Goal: Transaction & Acquisition: Download file/media

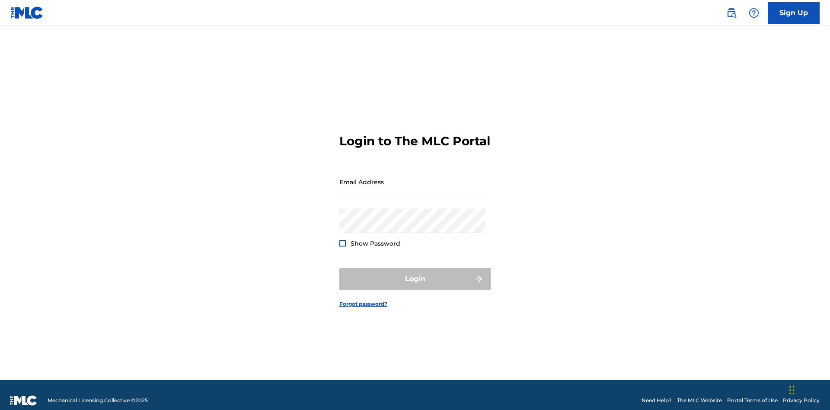
scroll to position [11, 0]
click at [412, 178] on input "Email Address" at bounding box center [412, 181] width 146 height 25
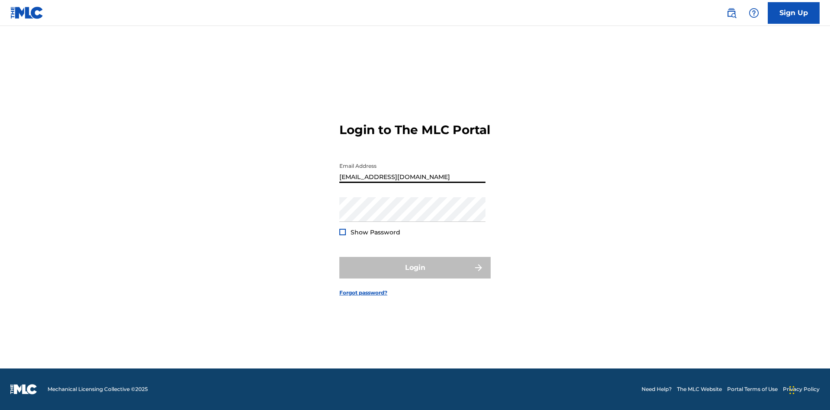
scroll to position [0, 24]
type input "[EMAIL_ADDRESS][DOMAIN_NAME]"
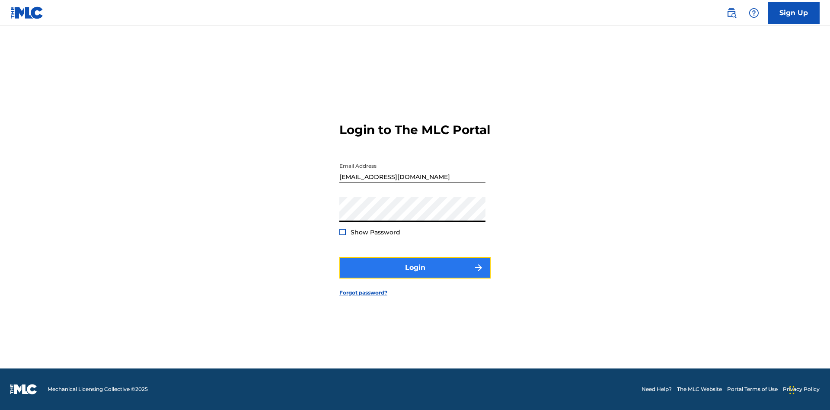
click at [415, 275] on button "Login" at bounding box center [414, 268] width 151 height 22
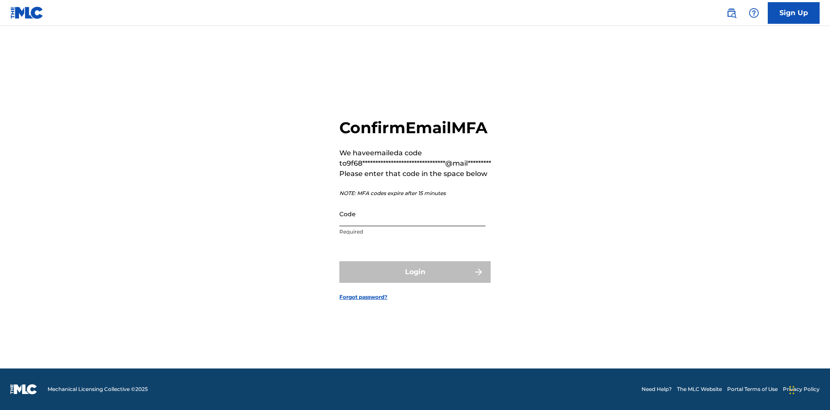
click at [412, 214] on input "Code" at bounding box center [412, 213] width 146 height 25
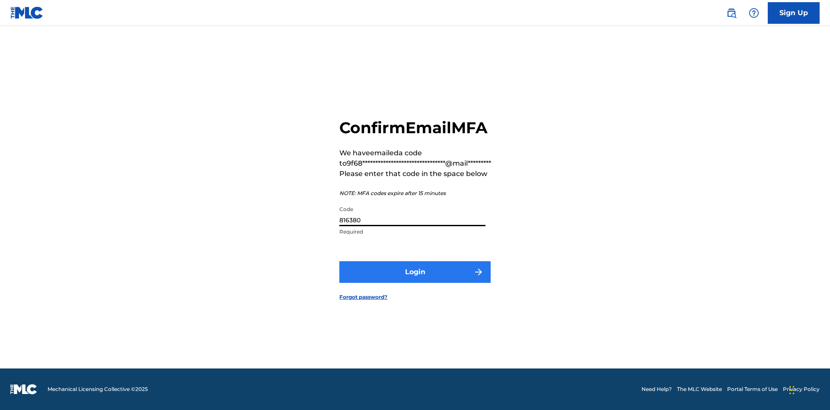
type input "816380"
click at [415, 272] on button "Login" at bounding box center [414, 272] width 151 height 22
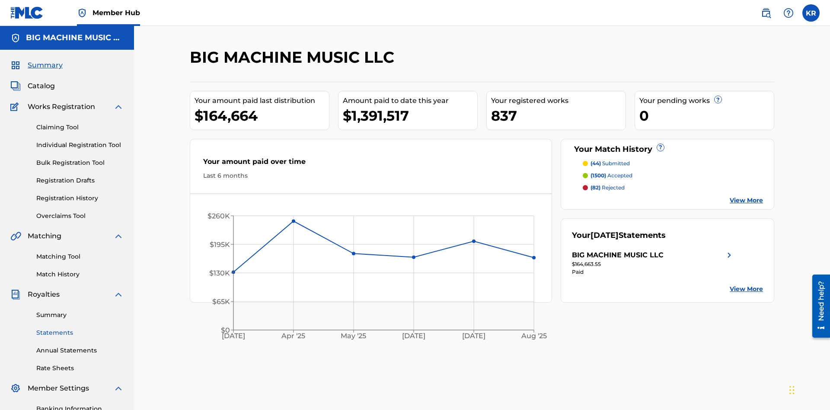
click at [80, 328] on link "Statements" at bounding box center [79, 332] width 87 height 9
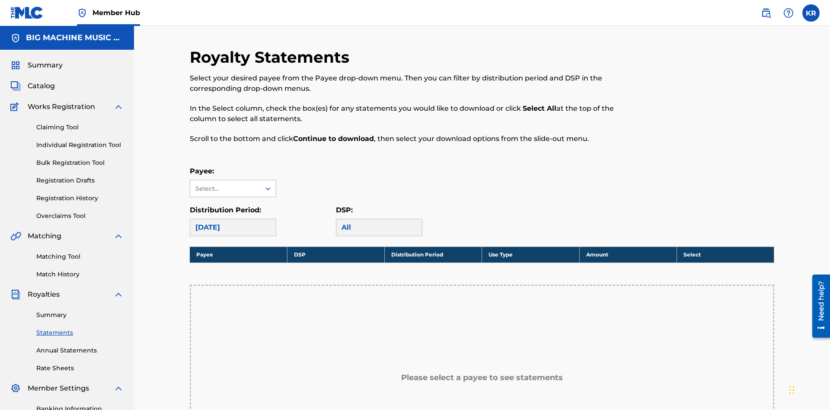
click at [225, 184] on div "Select..." at bounding box center [224, 188] width 59 height 9
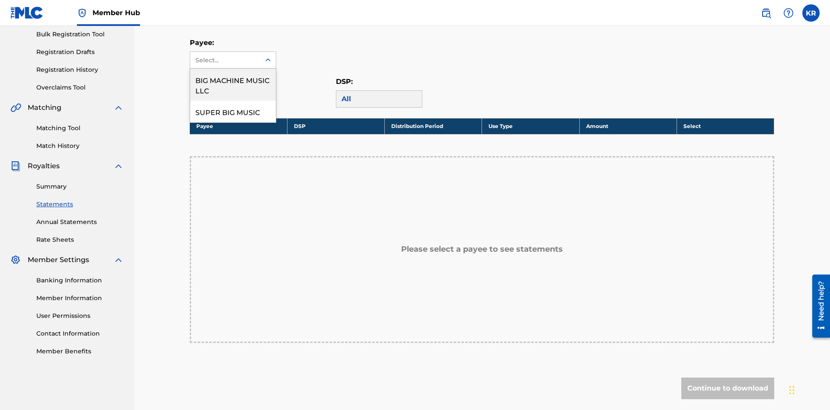
click at [233, 85] on div "BIG MACHINE MUSIC LLC" at bounding box center [233, 85] width 86 height 32
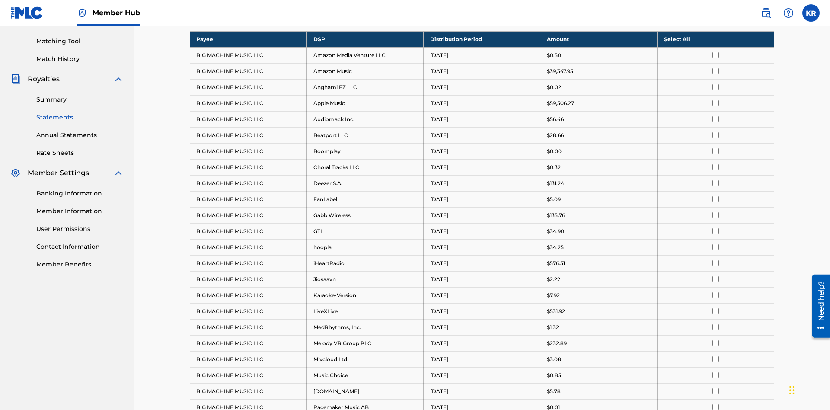
click at [225, 17] on div "[DATE]" at bounding box center [225, 12] width 60 height 10
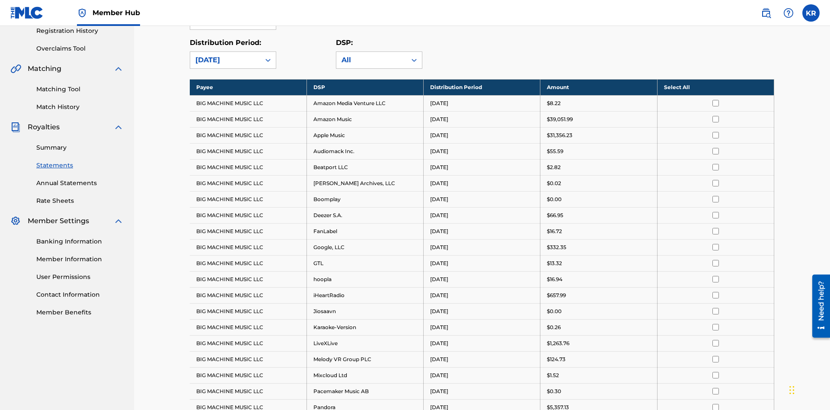
scroll to position [0, 0]
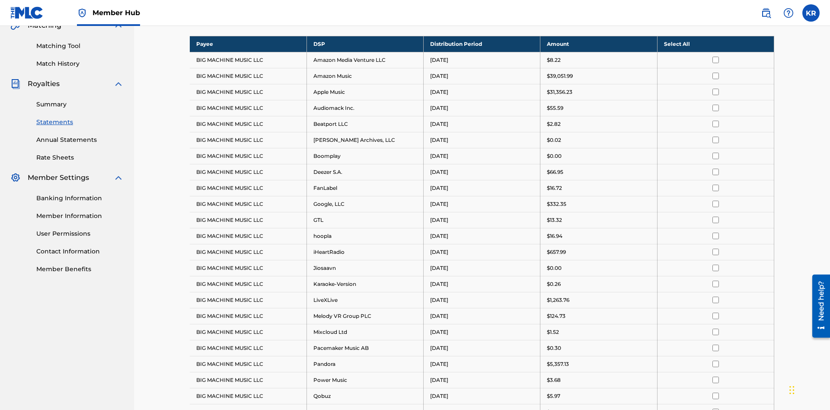
click at [716, 233] on input "checkbox" at bounding box center [715, 236] width 6 height 6
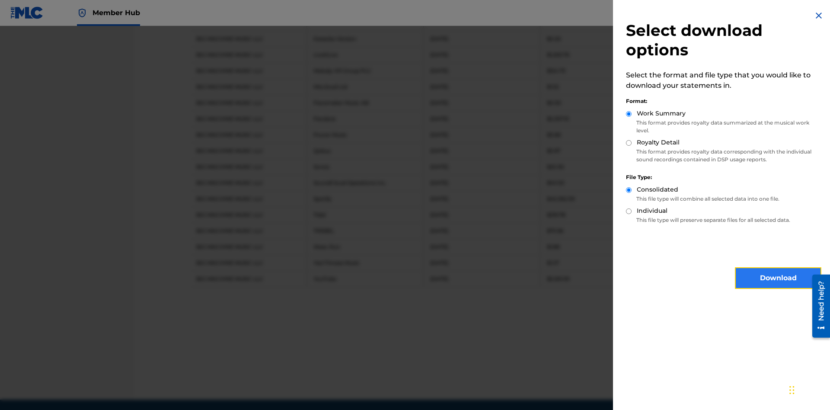
click at [778, 278] on button "Download" at bounding box center [778, 278] width 86 height 22
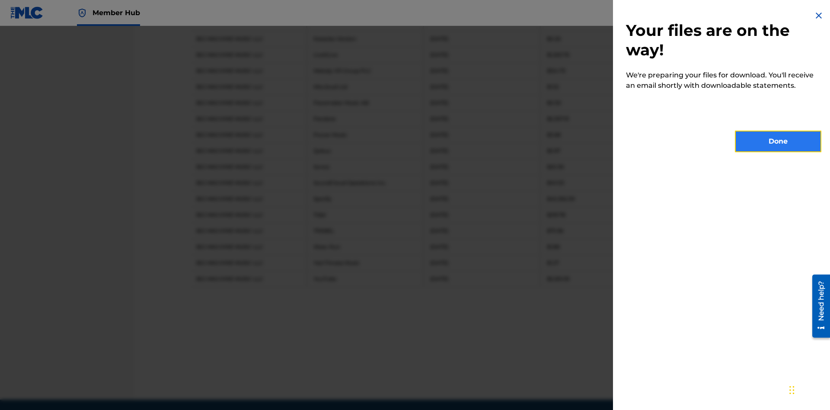
click at [778, 141] on button "Done" at bounding box center [778, 142] width 86 height 22
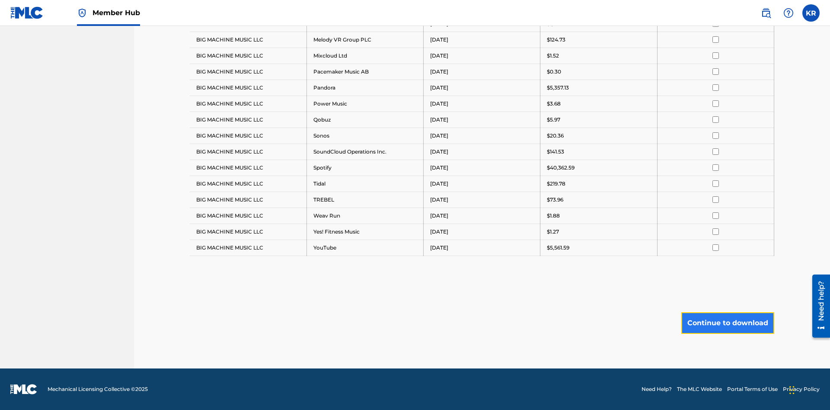
click at [728, 323] on button "Continue to download" at bounding box center [727, 323] width 93 height 22
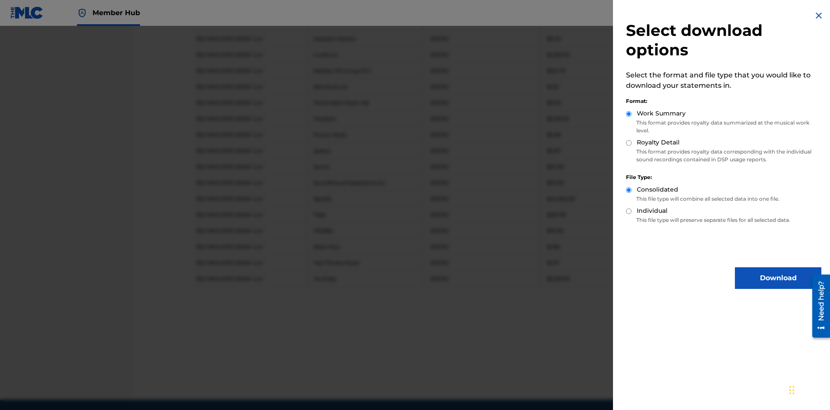
click at [629, 143] on input "Royalty Detail" at bounding box center [629, 143] width 6 height 6
radio input "true"
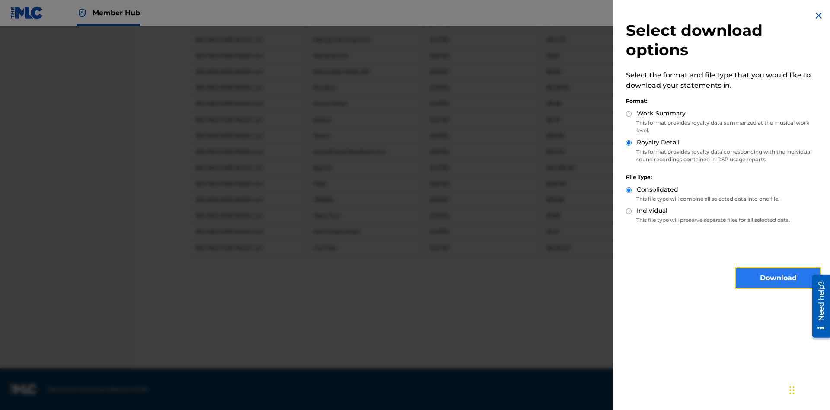
click at [778, 278] on button "Download" at bounding box center [778, 278] width 86 height 22
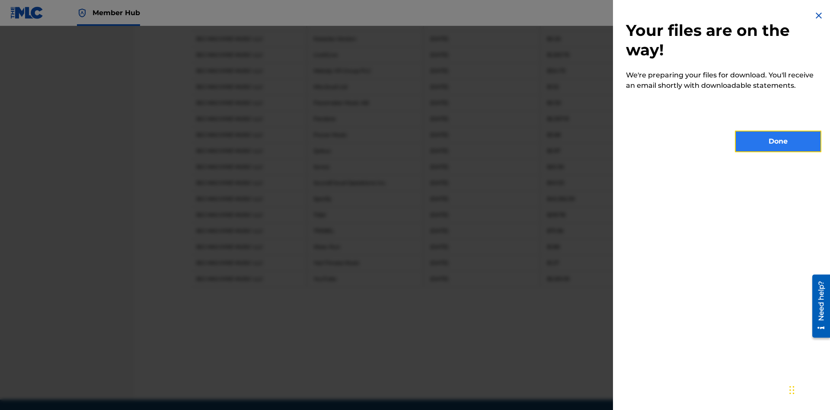
click at [778, 141] on button "Done" at bounding box center [778, 142] width 86 height 22
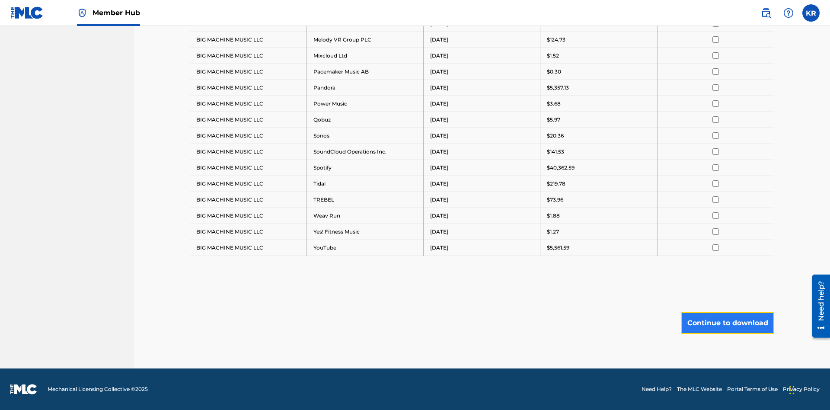
click at [728, 323] on button "Continue to download" at bounding box center [727, 323] width 93 height 22
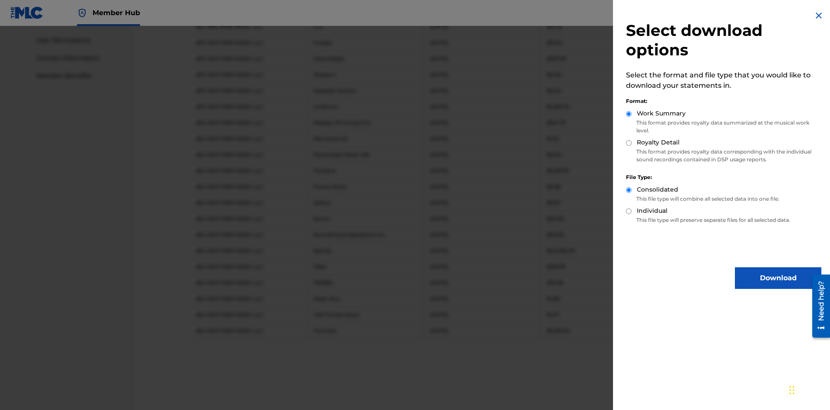
click at [629, 211] on input "Individual" at bounding box center [629, 211] width 6 height 6
radio input "true"
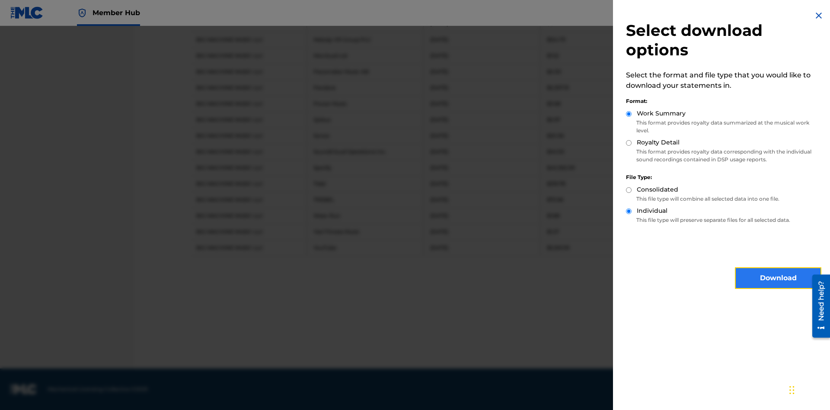
click at [778, 278] on button "Download" at bounding box center [778, 278] width 86 height 22
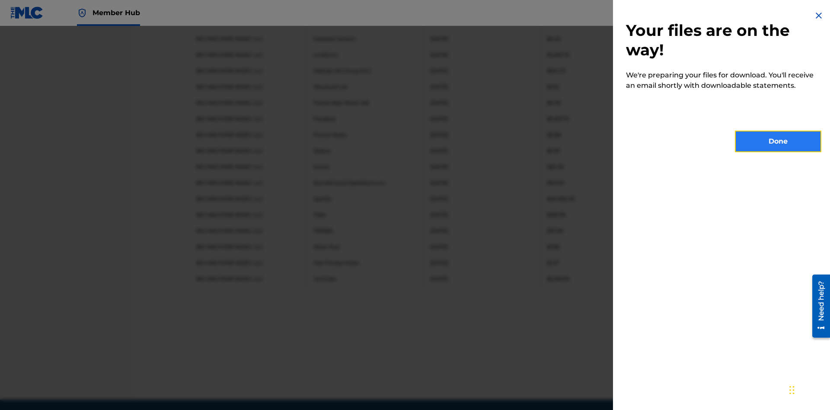
click at [778, 141] on button "Done" at bounding box center [778, 142] width 86 height 22
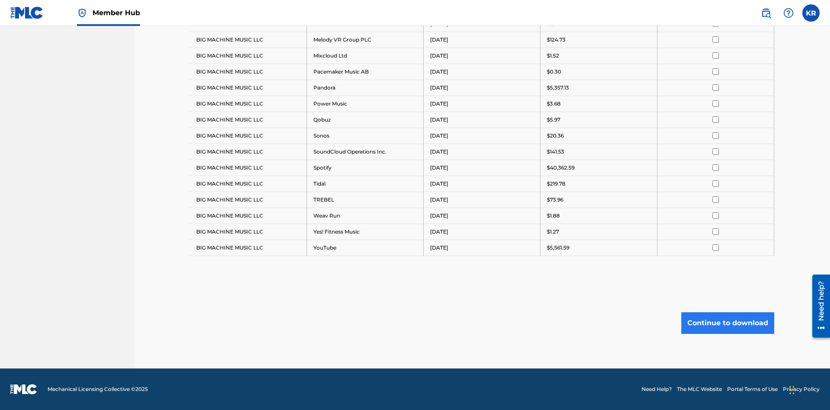
click at [728, 323] on button "Continue to download" at bounding box center [727, 323] width 93 height 22
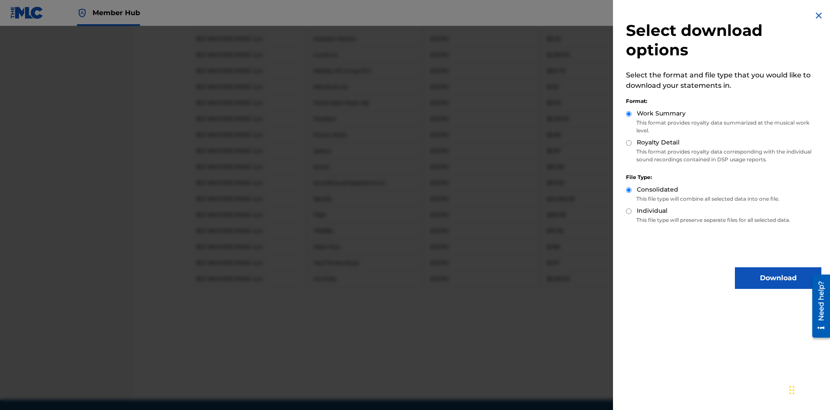
click at [629, 143] on input "Royalty Detail" at bounding box center [629, 143] width 6 height 6
radio input "true"
